Goal: Task Accomplishment & Management: Manage account settings

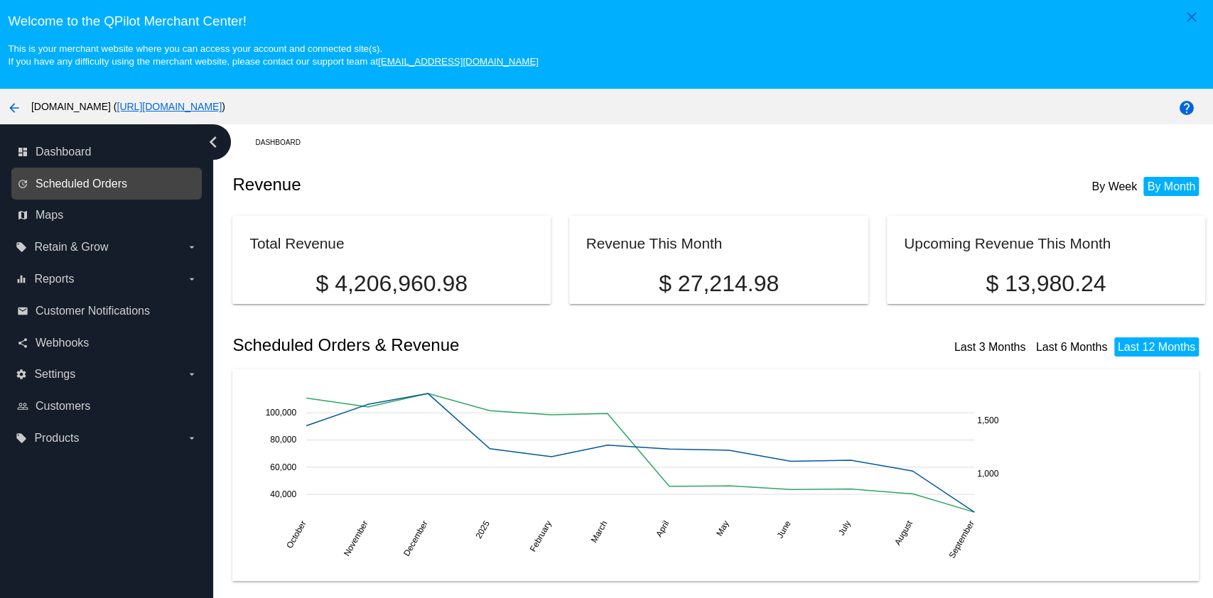
click at [75, 181] on span "Scheduled Orders" at bounding box center [82, 184] width 92 height 13
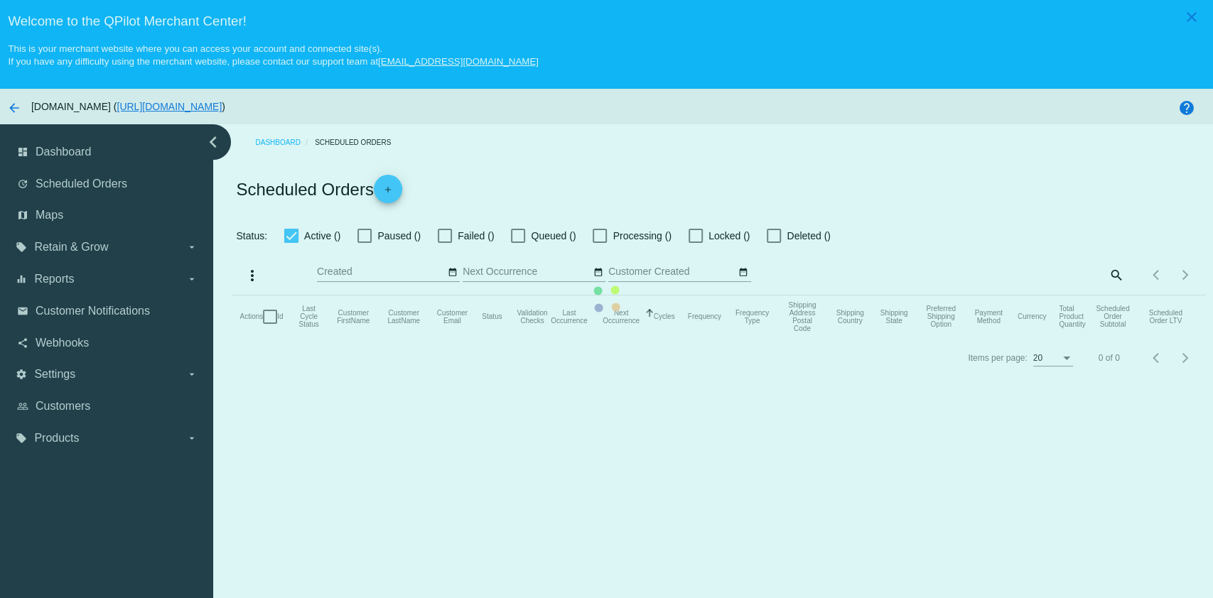
checkbox input "true"
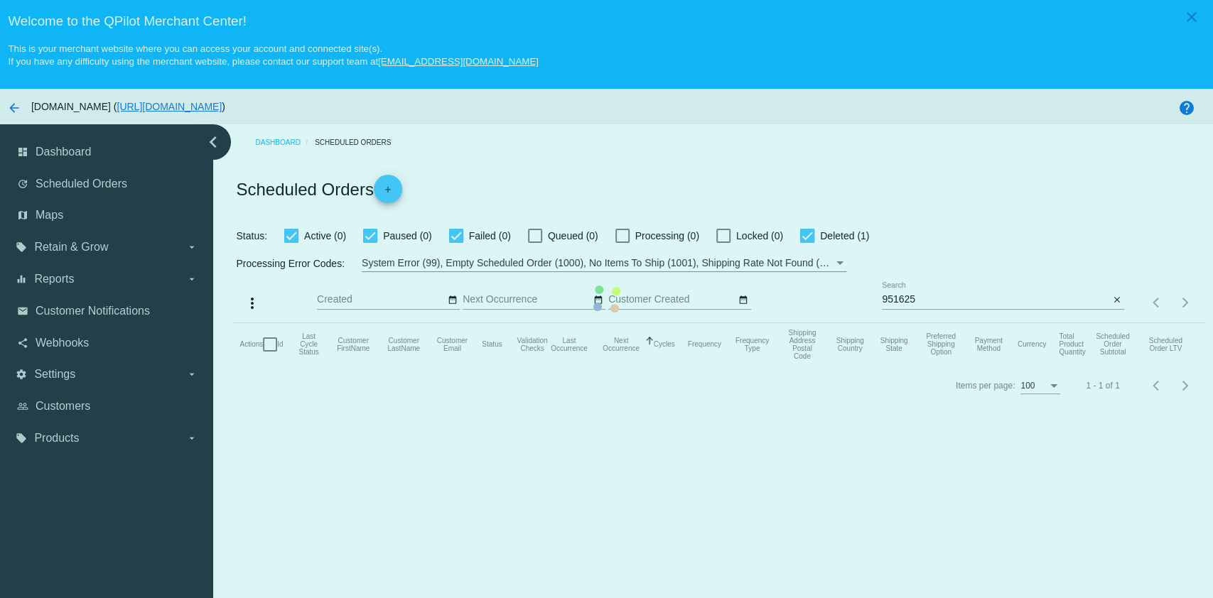
click at [941, 323] on mat-table "Actions Id Last Cycle Status Customer FirstName Customer LastName Customer Emai…" at bounding box center [718, 344] width 972 height 43
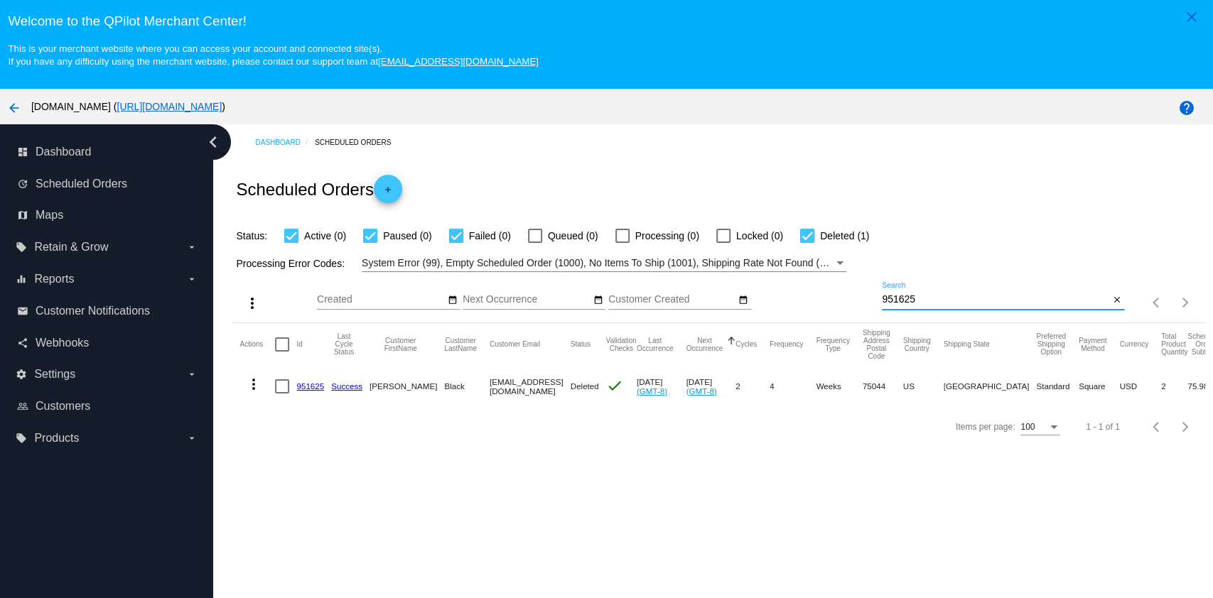
click at [948, 299] on input "951625" at bounding box center [995, 299] width 227 height 11
click at [949, 301] on input "951625" at bounding box center [995, 299] width 227 height 11
paste input "[EMAIL_ADDRESS][DOMAIN_NAME]"
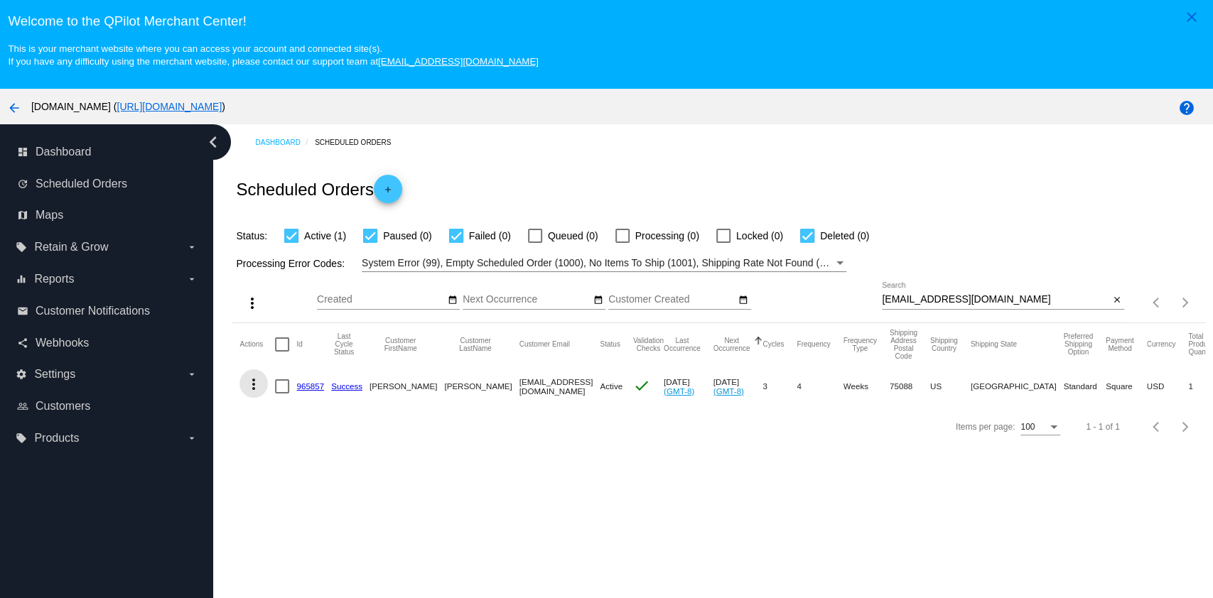
click at [254, 378] on mat-icon "more_vert" at bounding box center [253, 384] width 17 height 17
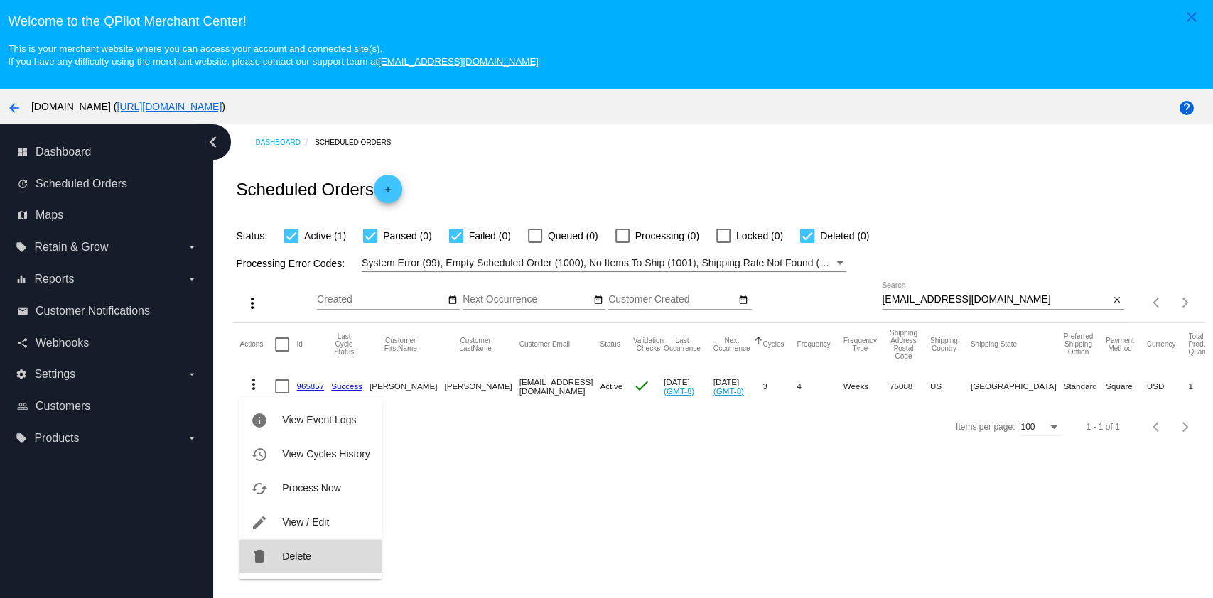
click at [295, 560] on span "Delete" at bounding box center [296, 556] width 28 height 11
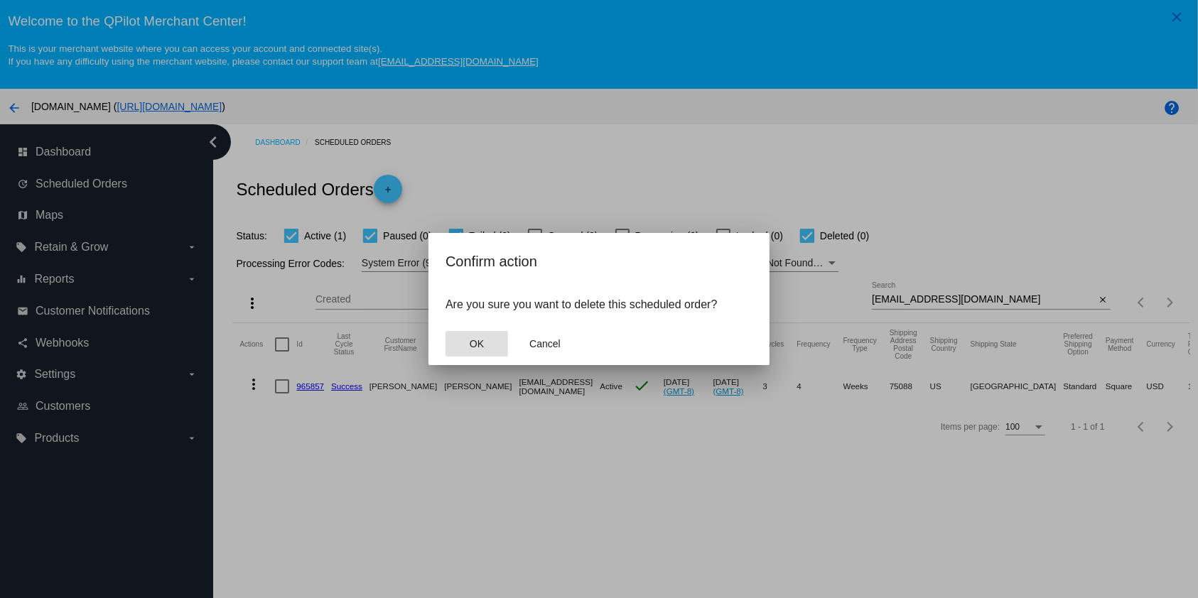
click at [473, 344] on span "OK" at bounding box center [477, 343] width 14 height 11
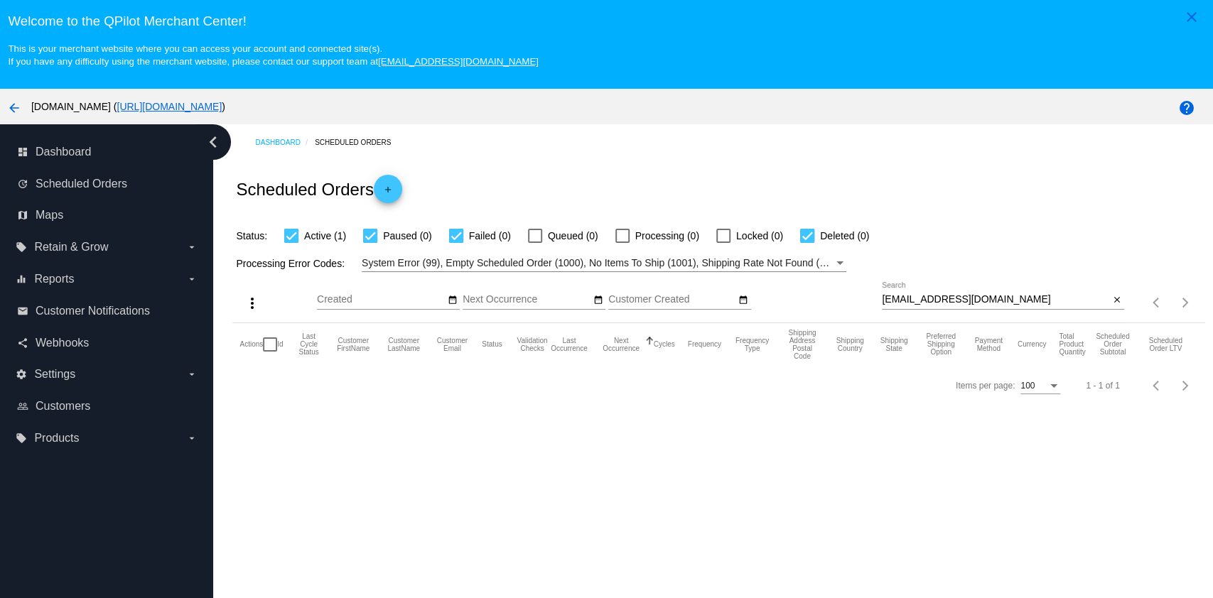
click at [1011, 302] on input "[EMAIL_ADDRESS][DOMAIN_NAME]" at bounding box center [995, 299] width 227 height 11
click at [1014, 301] on input "[EMAIL_ADDRESS][DOMAIN_NAME]" at bounding box center [995, 299] width 227 height 11
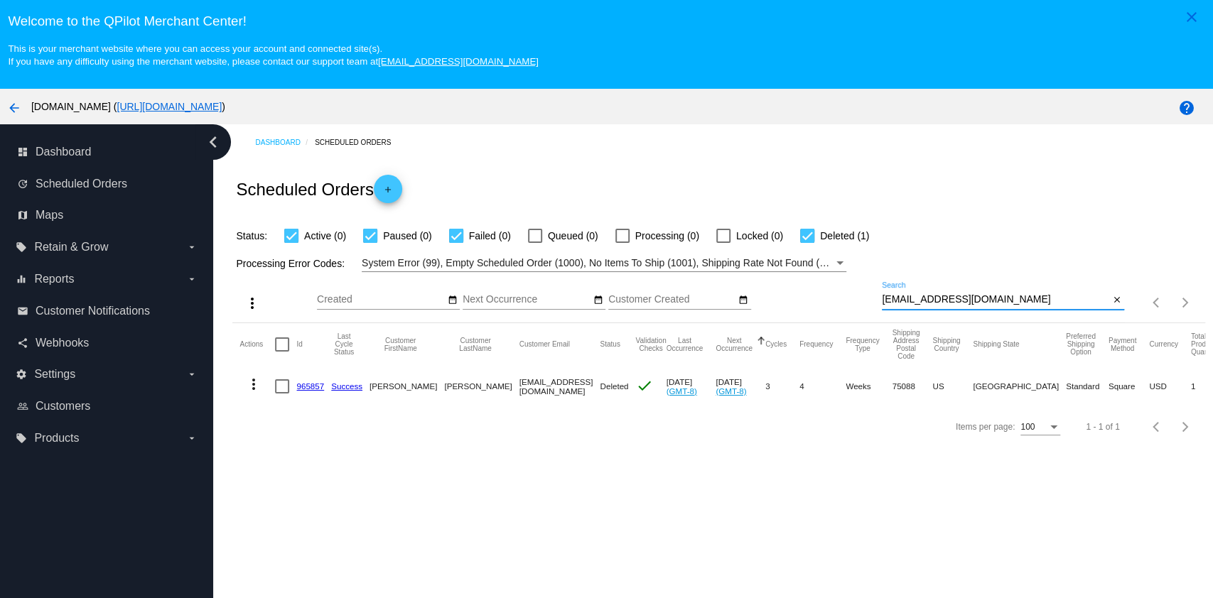
click at [982, 306] on div "[EMAIL_ADDRESS][DOMAIN_NAME] Search" at bounding box center [995, 296] width 227 height 28
click at [989, 299] on input "[EMAIL_ADDRESS][DOMAIN_NAME]" at bounding box center [995, 299] width 227 height 11
paste input "bktaylor0926@ao"
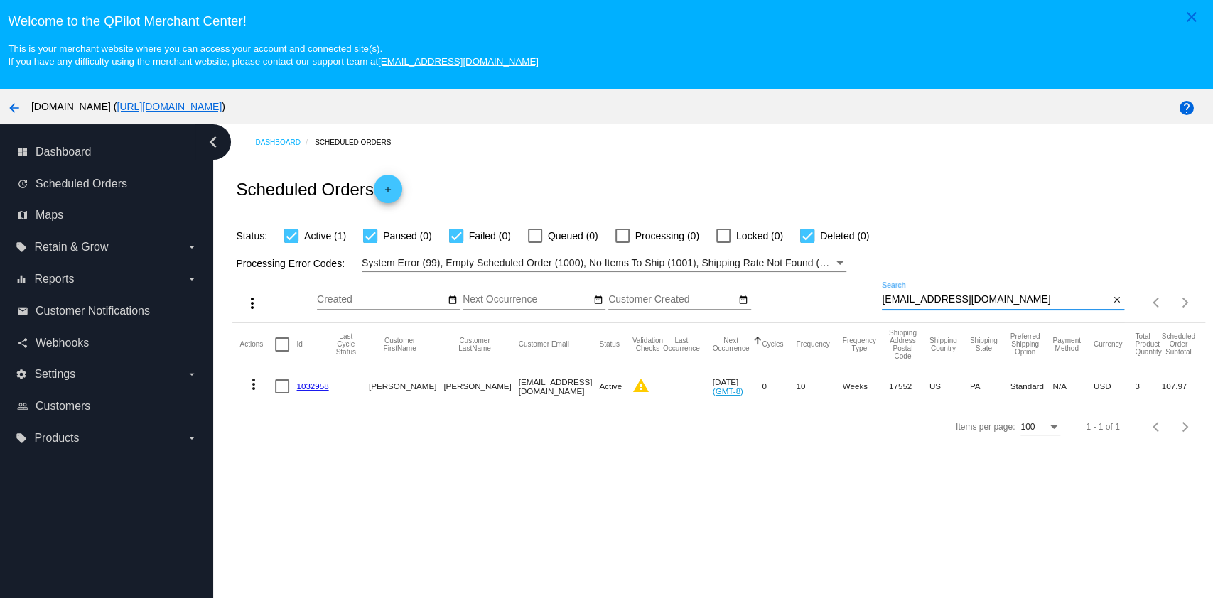
click at [990, 295] on input "[EMAIL_ADDRESS][DOMAIN_NAME]" at bounding box center [995, 299] width 227 height 11
drag, startPoint x: 580, startPoint y: 495, endPoint x: 593, endPoint y: 512, distance: 21.3
click at [593, 511] on div "Dashboard Scheduled Orders Scheduled Orders add Status: Active (1) Paused (0) F…" at bounding box center [713, 387] width 1000 height 527
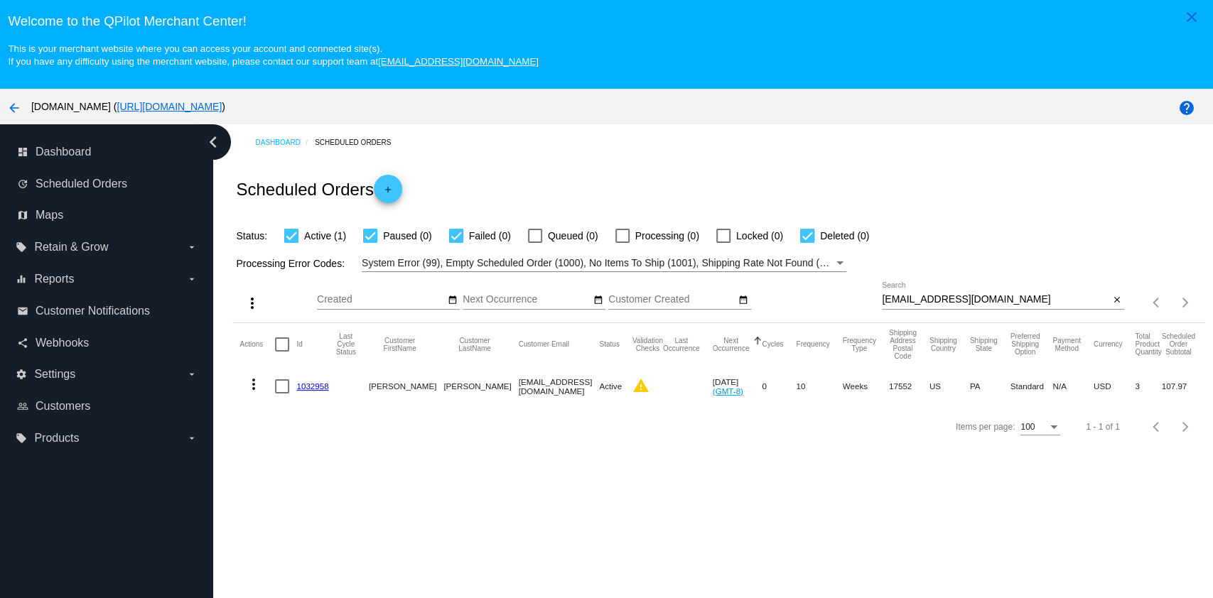
click at [252, 385] on mat-icon "more_vert" at bounding box center [253, 384] width 17 height 17
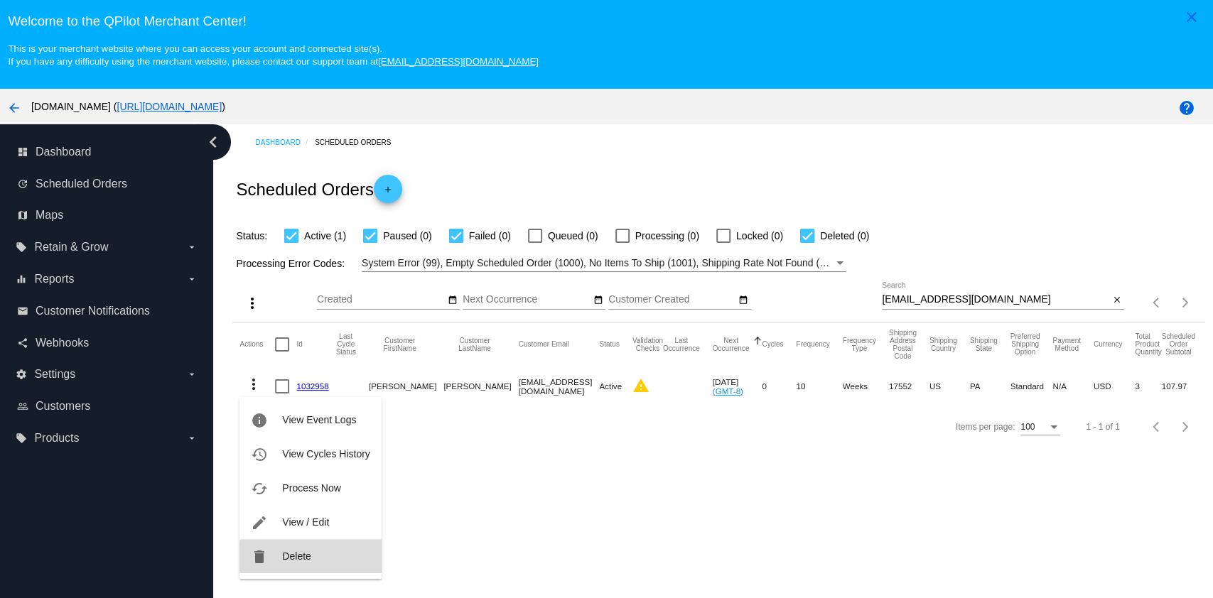
click at [318, 557] on button "delete Delete" at bounding box center [309, 556] width 141 height 34
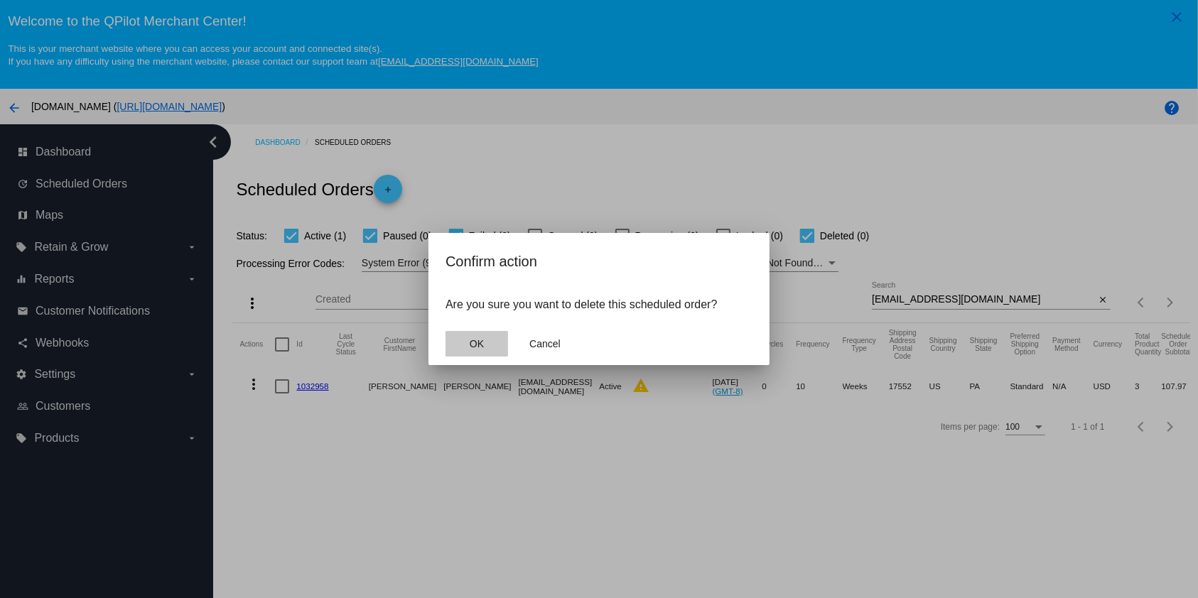
click at [463, 342] on button "OK" at bounding box center [476, 344] width 63 height 26
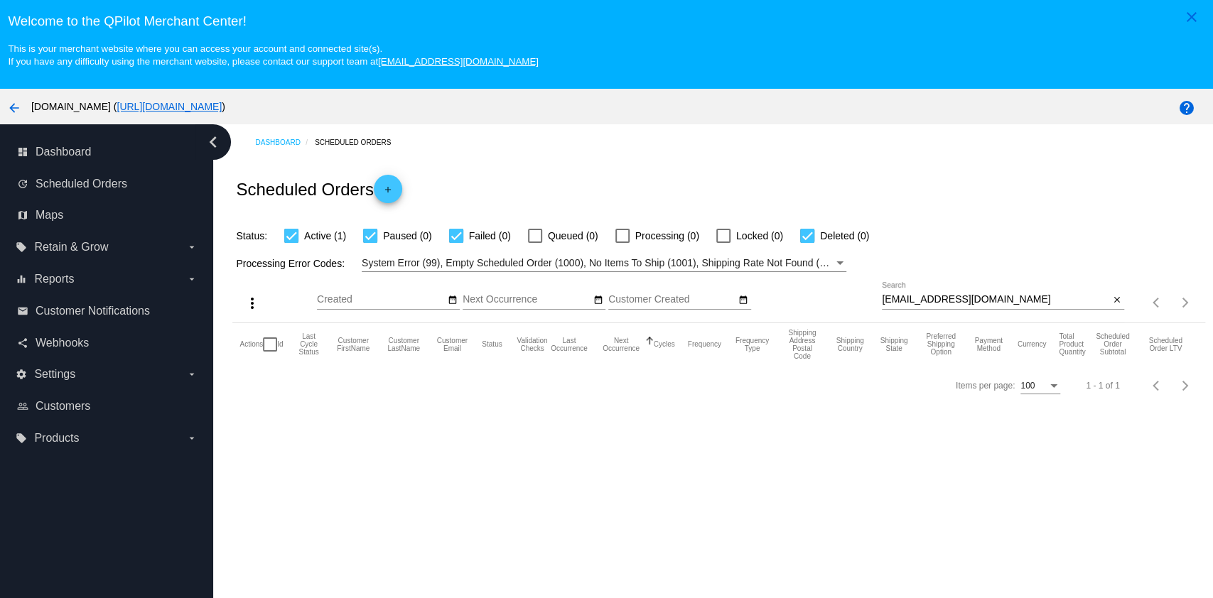
click at [1024, 308] on div "[EMAIL_ADDRESS][DOMAIN_NAME] Search" at bounding box center [995, 296] width 227 height 28
click at [1024, 295] on input "[EMAIL_ADDRESS][DOMAIN_NAME]" at bounding box center [995, 299] width 227 height 11
type input "[EMAIL_ADDRESS][DOMAIN_NAME]"
